Goal: Find specific page/section: Locate a particular part of the current website

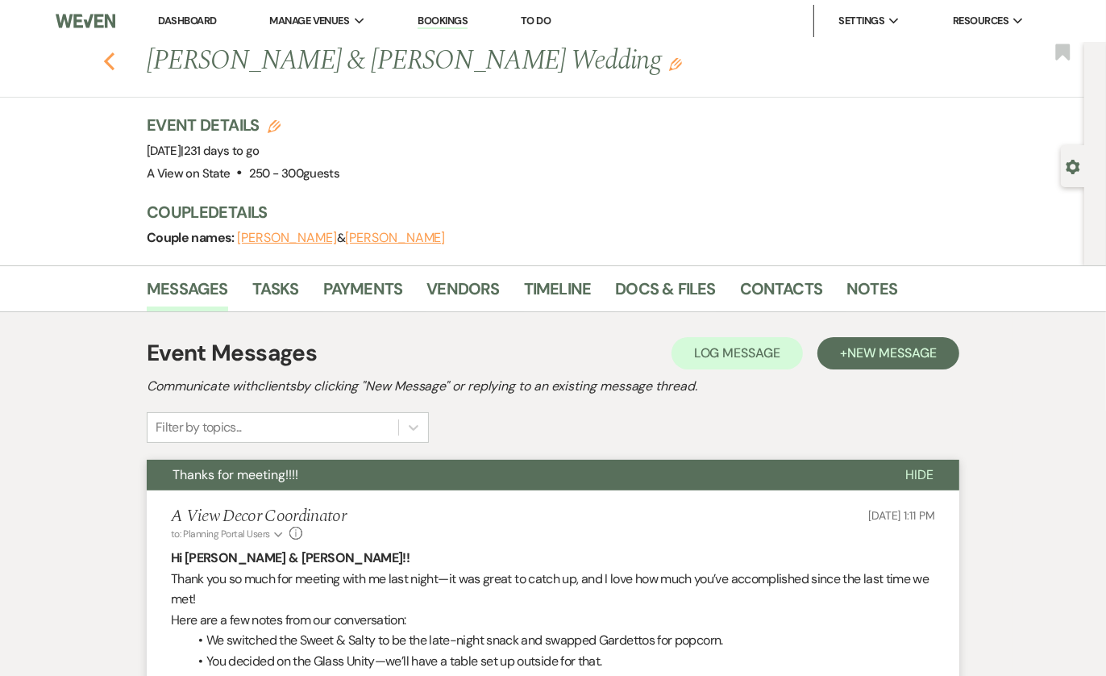
click at [111, 62] on icon "Previous" at bounding box center [109, 61] width 12 height 19
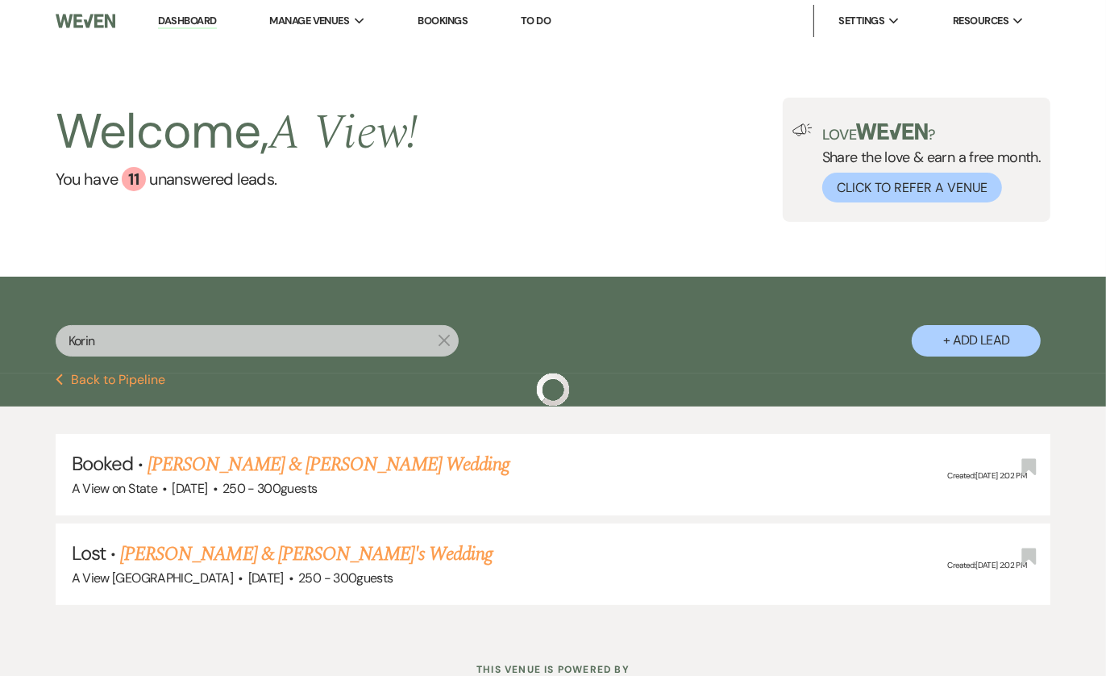
click at [102, 384] on button "Previous Back to Pipeline" at bounding box center [111, 379] width 110 height 13
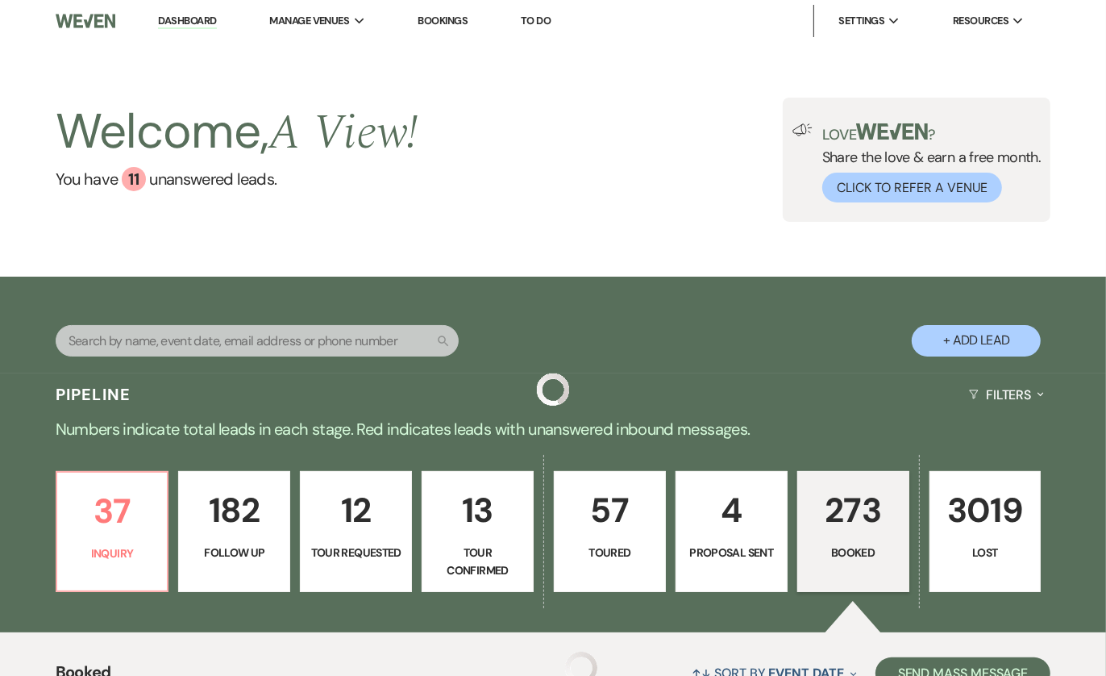
scroll to position [247, 0]
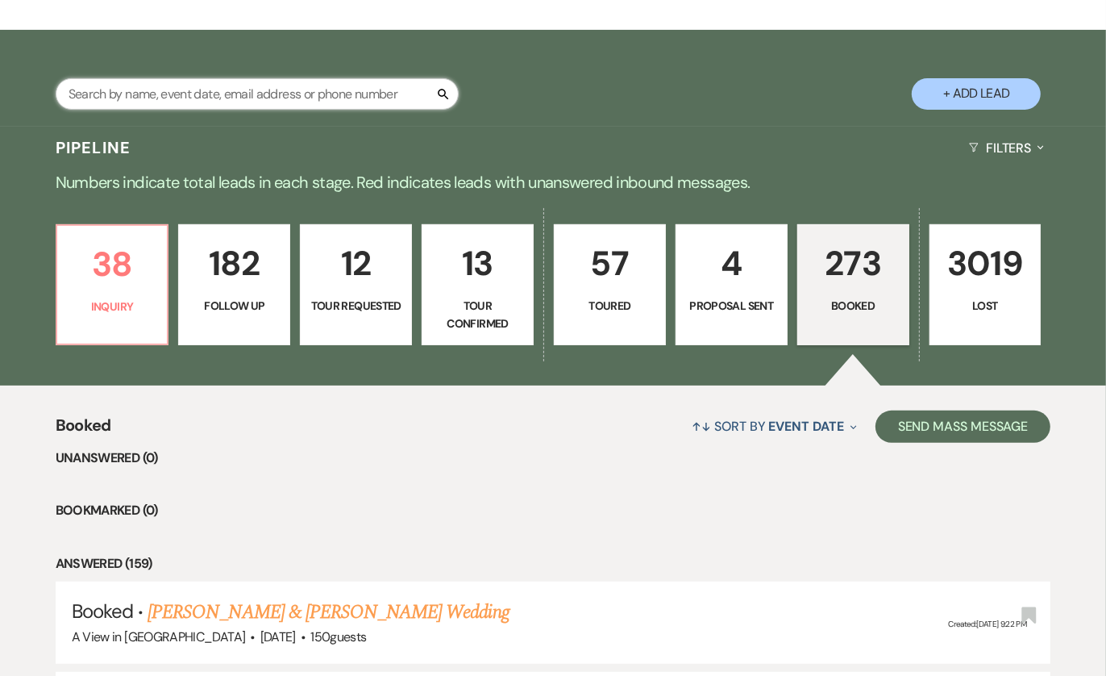
click at [141, 100] on input "text" at bounding box center [257, 93] width 403 height 31
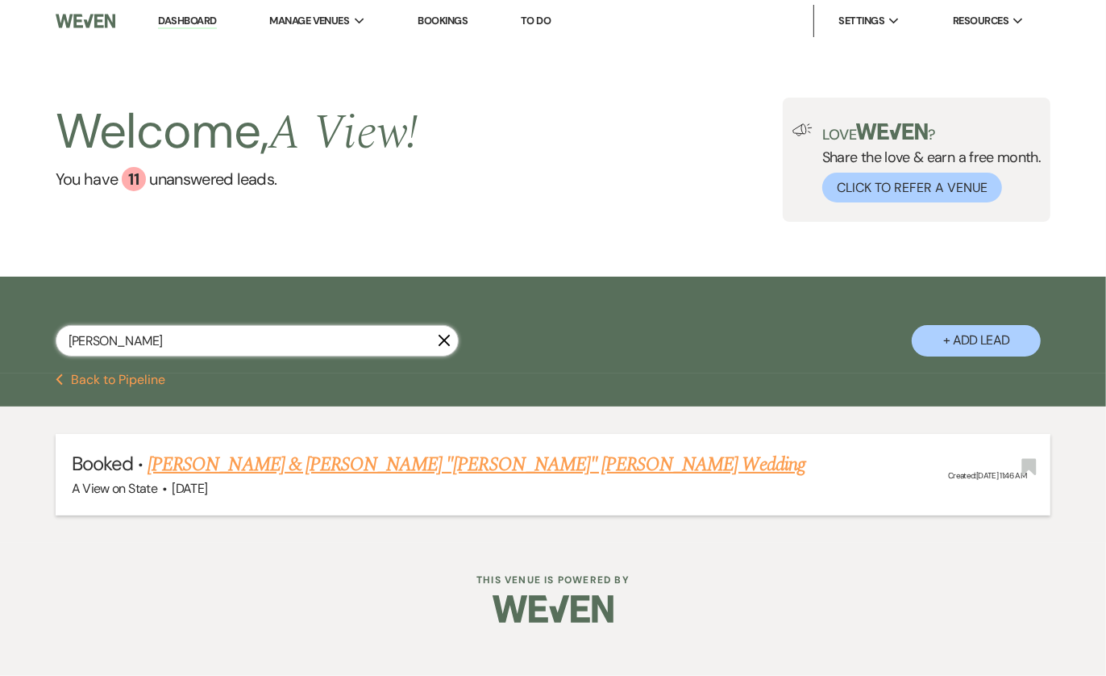
type input "[PERSON_NAME]"
click at [245, 472] on link "[PERSON_NAME] & [PERSON_NAME] "[PERSON_NAME]" [PERSON_NAME] Wedding" at bounding box center [477, 464] width 658 height 29
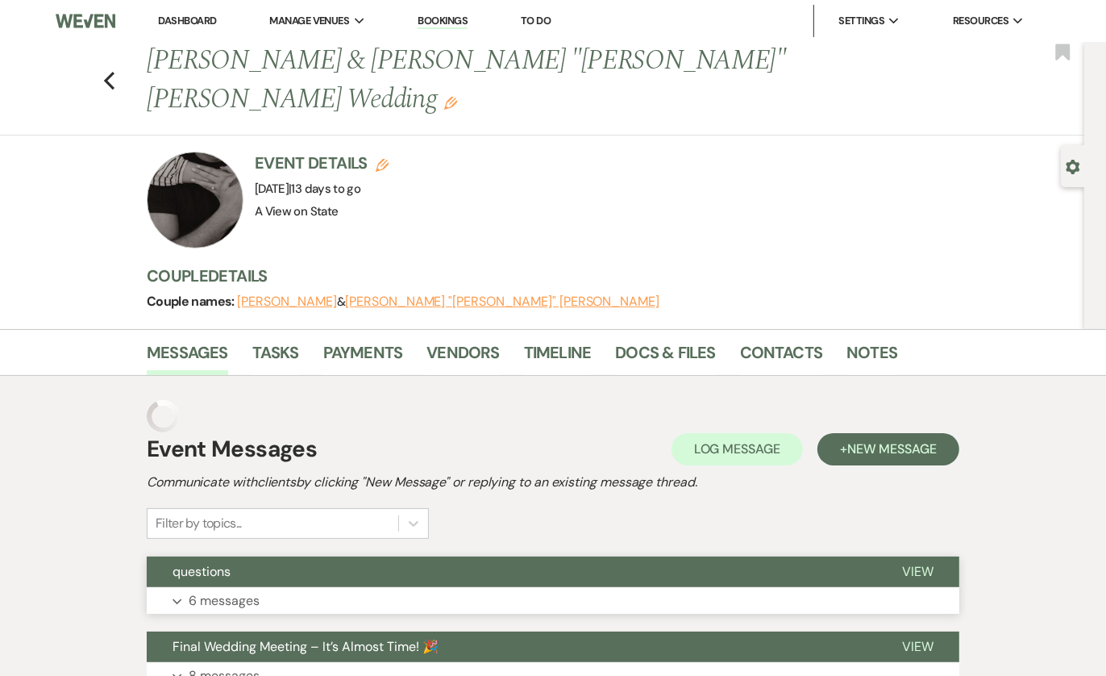
click at [299, 587] on button "Expand 6 messages" at bounding box center [553, 600] width 813 height 27
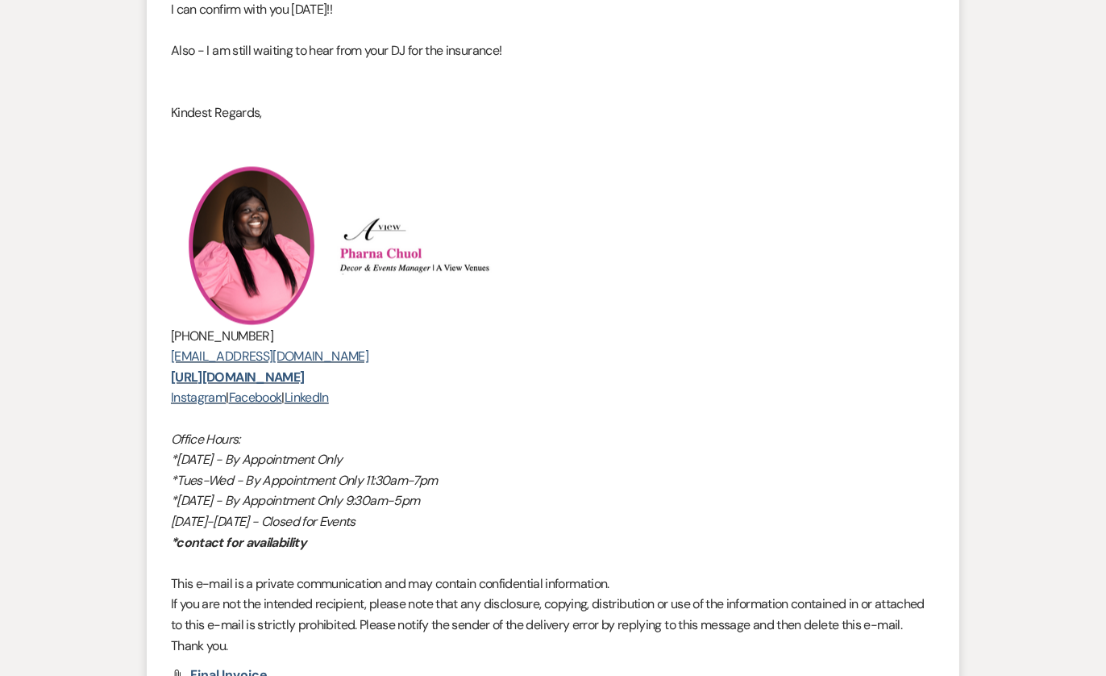
scroll to position [2673, 0]
click at [217, 668] on li "A View Decor Coordinator to: Planning Portal Users Expand Info [DATE] 11:14 AM …" at bounding box center [553, 298] width 813 height 877
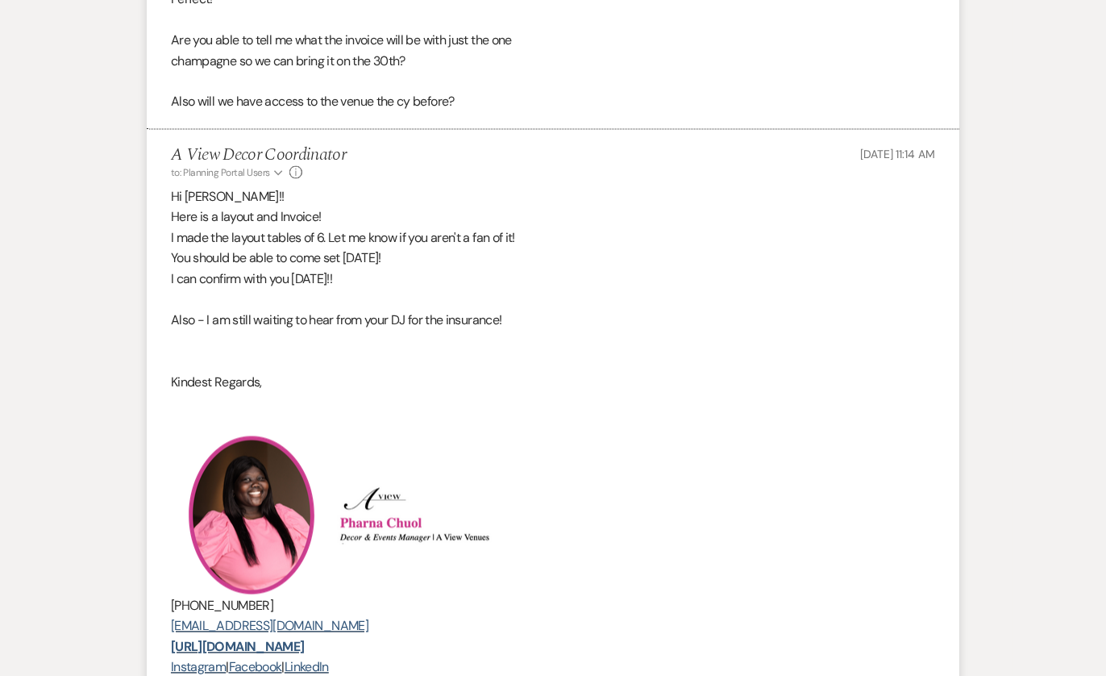
scroll to position [2403, 0]
